Goal: Transaction & Acquisition: Purchase product/service

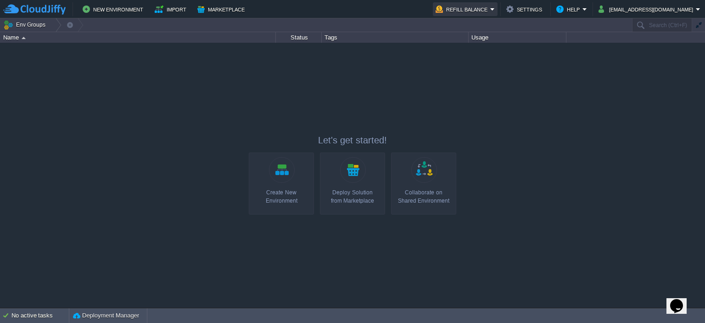
click at [448, 5] on button "Refill Balance" at bounding box center [463, 9] width 55 height 11
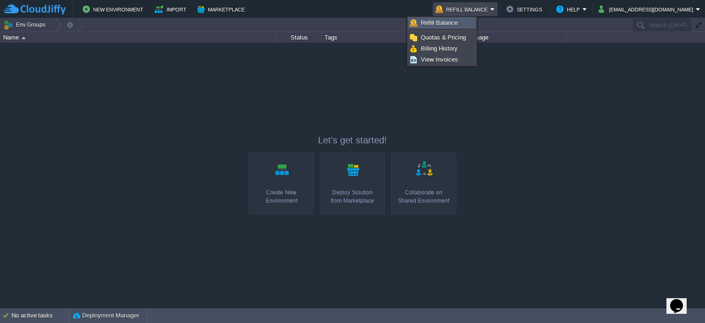
click at [440, 18] on link "Refill Balance" at bounding box center [442, 23] width 67 height 10
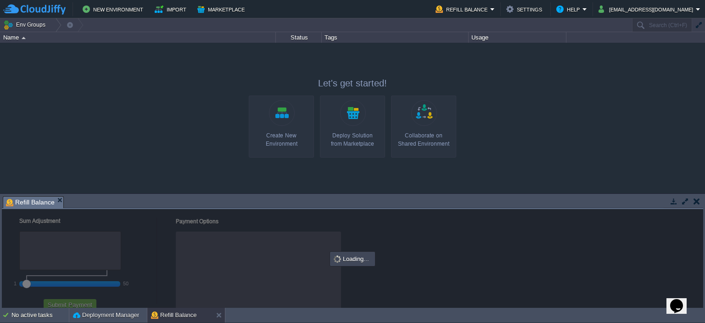
checkbox input "true"
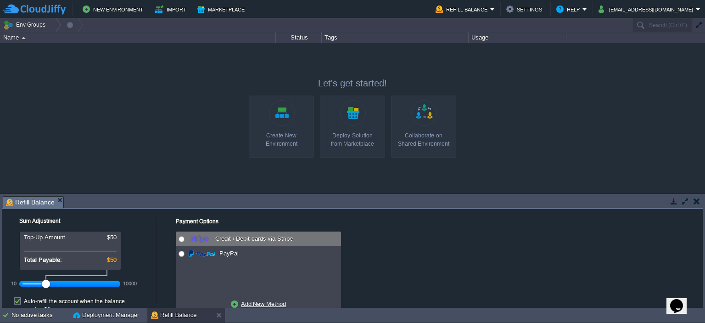
radio input "true"
click at [180, 238] on input "radio" at bounding box center [182, 239] width 6 height 6
drag, startPoint x: 46, startPoint y: 283, endPoint x: 18, endPoint y: 286, distance: 28.1
click at [18, 286] on div "10 10000" at bounding box center [76, 280] width 138 height 21
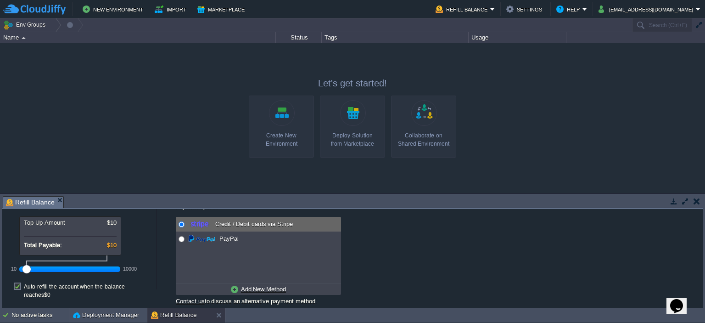
scroll to position [26, 0]
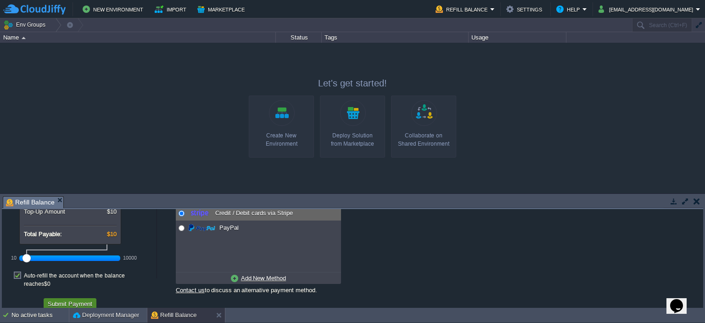
click at [74, 299] on button "Submit Payment" at bounding box center [70, 303] width 50 height 8
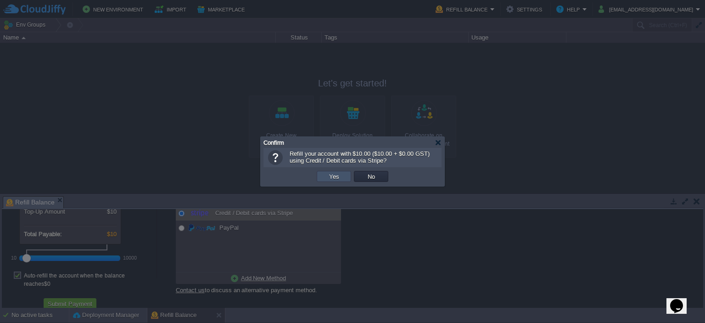
click at [337, 180] on button "Yes" at bounding box center [334, 176] width 16 height 8
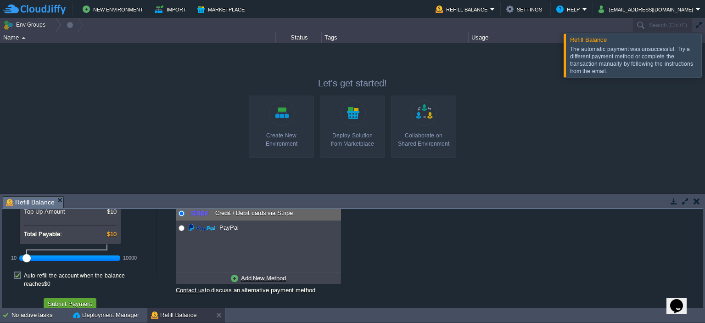
click at [24, 275] on label "Auto-refill the account when the balance reaches $0" at bounding box center [88, 279] width 128 height 17
click at [19, 271] on input "checkbox" at bounding box center [22, 268] width 6 height 6
checkbox input "false"
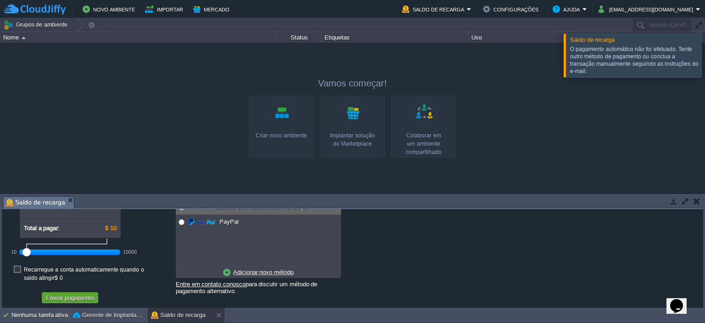
scroll to position [34, 0]
click at [78, 294] on font "Enviar pagamento" at bounding box center [70, 297] width 48 height 7
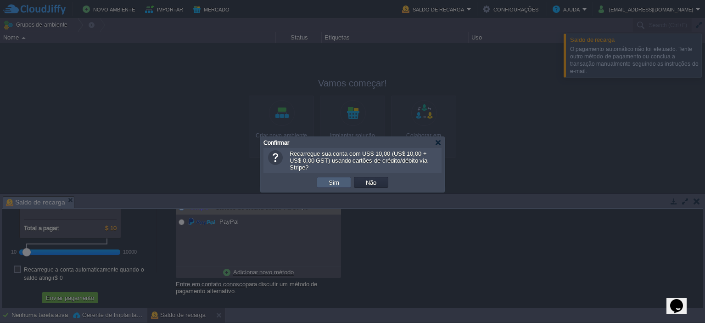
click at [337, 179] on font "Sim" at bounding box center [334, 182] width 11 height 7
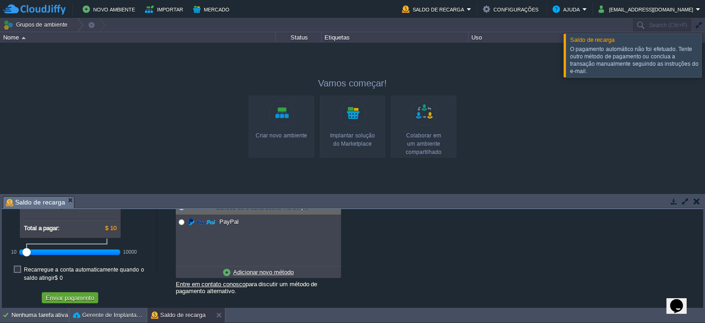
click at [705, 50] on div at bounding box center [716, 55] width 0 height 43
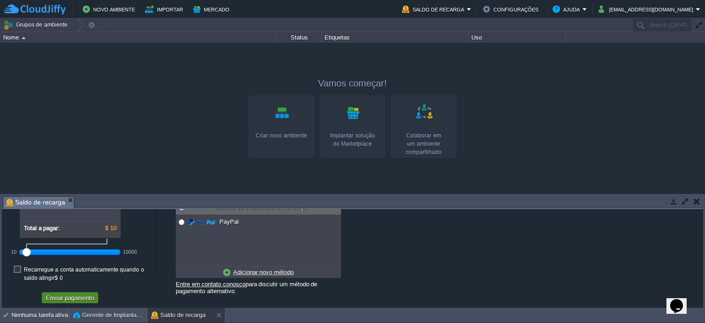
click at [79, 294] on font "Enviar pagamento" at bounding box center [70, 297] width 48 height 7
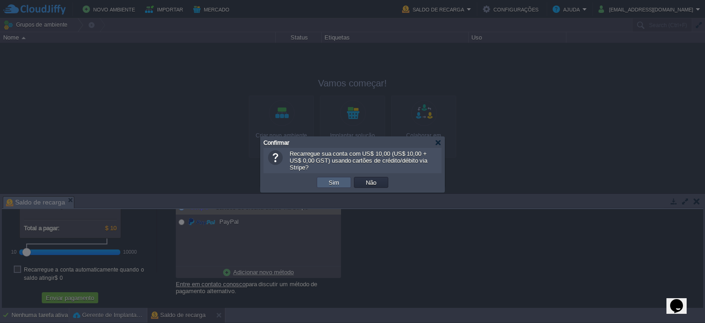
click at [339, 178] on button "Sim" at bounding box center [334, 182] width 16 height 8
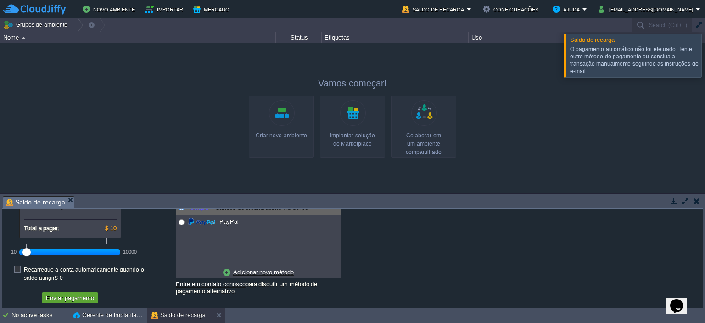
click at [705, 51] on div at bounding box center [716, 55] width 0 height 43
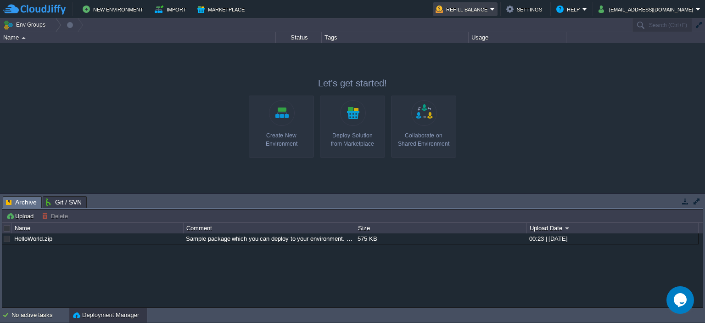
click at [465, 9] on button "Refill Balance" at bounding box center [463, 9] width 55 height 11
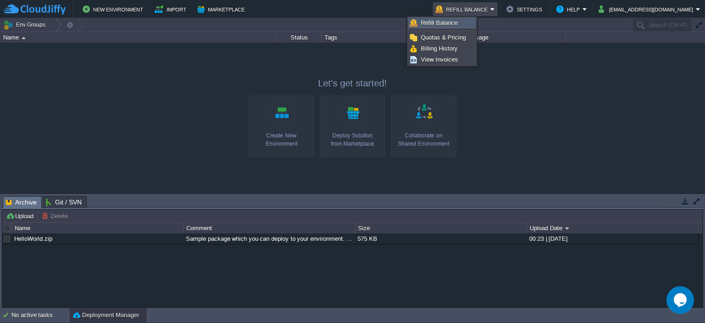
click at [449, 18] on link "Refill Balance" at bounding box center [442, 23] width 67 height 10
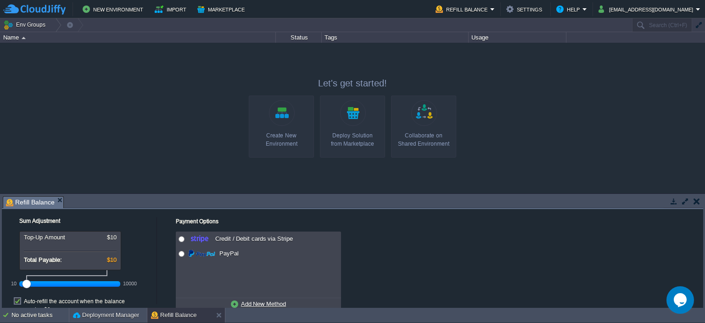
drag, startPoint x: 48, startPoint y: 281, endPoint x: 26, endPoint y: 283, distance: 21.7
click at [26, 283] on div at bounding box center [26, 284] width 8 height 8
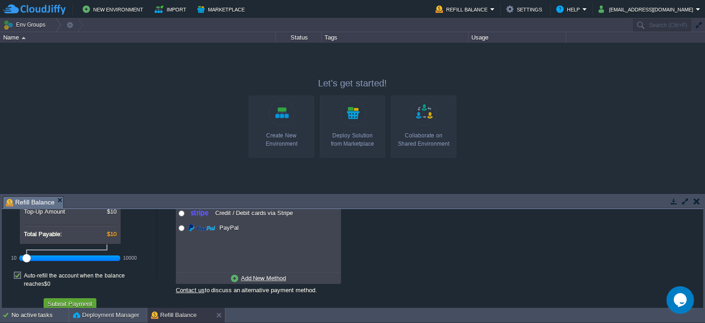
click at [24, 276] on label "Auto-refill the account when the balance reaches $0" at bounding box center [88, 279] width 128 height 17
click at [19, 271] on input "checkbox" at bounding box center [22, 268] width 6 height 6
checkbox input "false"
click at [180, 213] on div "Payment Options No payment methods available Credit / Debit cards via Stripe Pa…" at bounding box center [428, 243] width 543 height 120
click at [79, 299] on button "Submit Payment" at bounding box center [70, 303] width 50 height 8
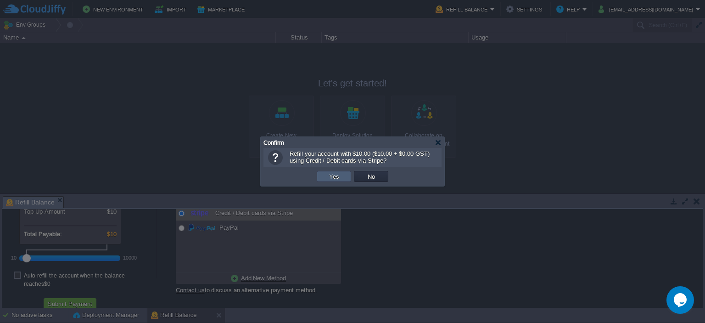
click at [334, 176] on button "Yes" at bounding box center [334, 176] width 16 height 8
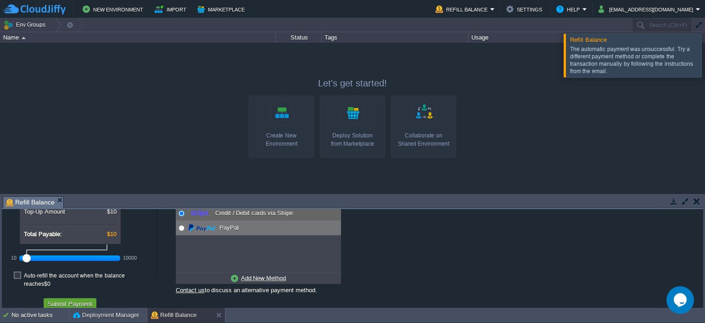
radio input "false"
radio input "true"
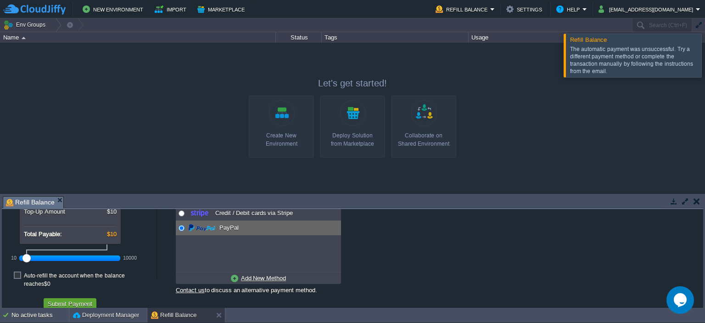
click at [183, 227] on input "radio" at bounding box center [182, 228] width 6 height 6
click at [79, 299] on button "Submit Payment" at bounding box center [70, 303] width 50 height 8
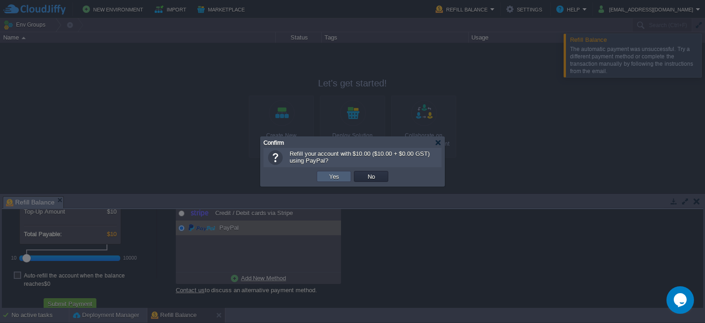
click at [327, 176] on button "Yes" at bounding box center [334, 176] width 16 height 8
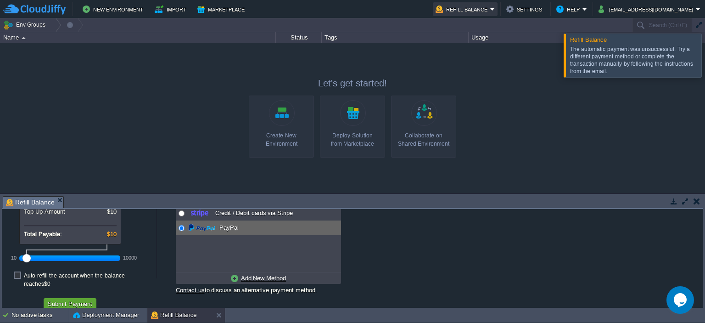
click at [449, 8] on button "Refill Balance" at bounding box center [463, 9] width 55 height 11
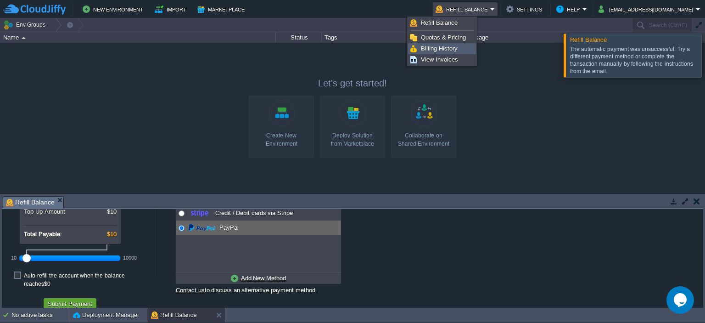
click at [445, 46] on span "Billing History" at bounding box center [439, 48] width 37 height 7
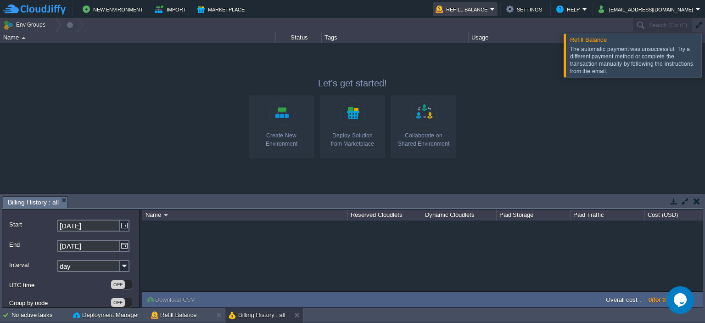
click at [468, 9] on button "Refill Balance" at bounding box center [463, 9] width 55 height 11
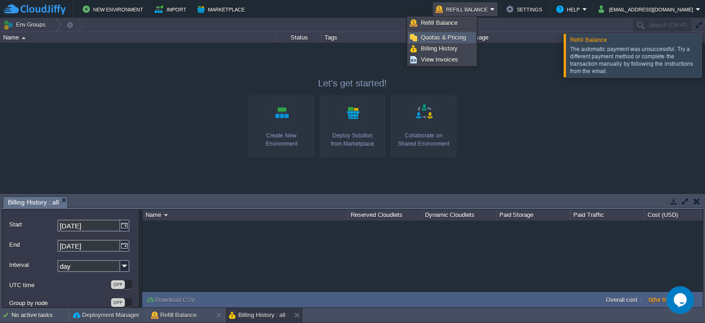
click at [447, 40] on span "Quotas & Pricing" at bounding box center [443, 37] width 45 height 7
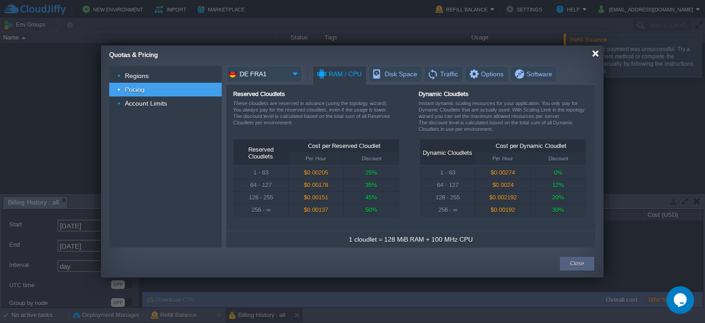
click at [594, 55] on div at bounding box center [595, 53] width 7 height 7
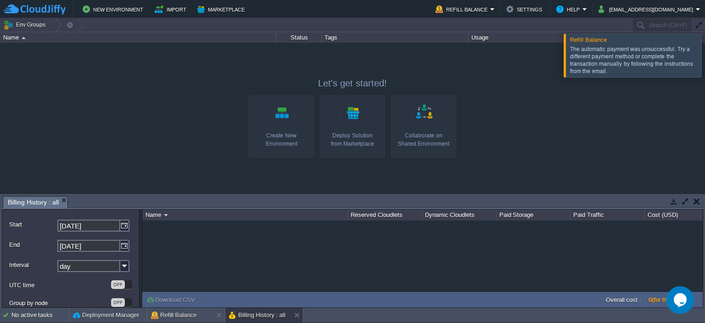
click at [705, 57] on div at bounding box center [716, 55] width 0 height 43
